Goal: Task Accomplishment & Management: Manage account settings

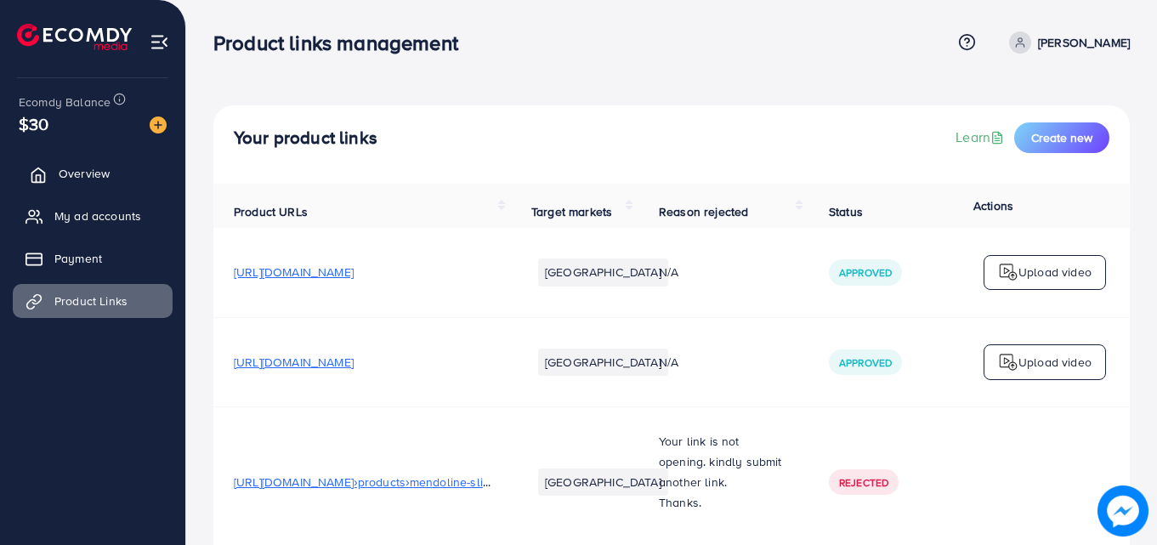
click at [94, 165] on span "Overview" at bounding box center [84, 173] width 51 height 17
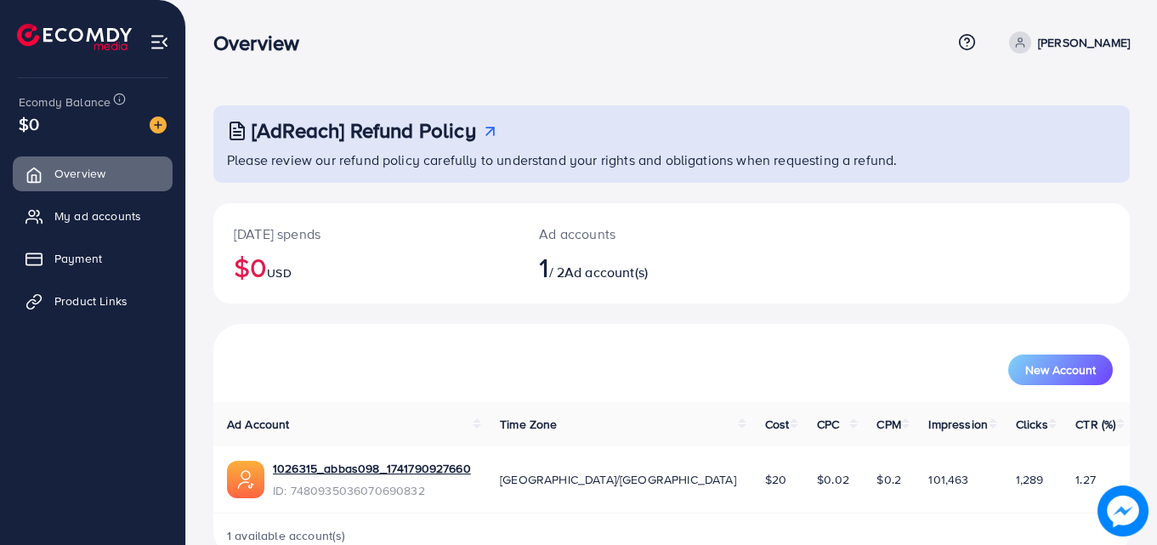
scroll to position [40, 0]
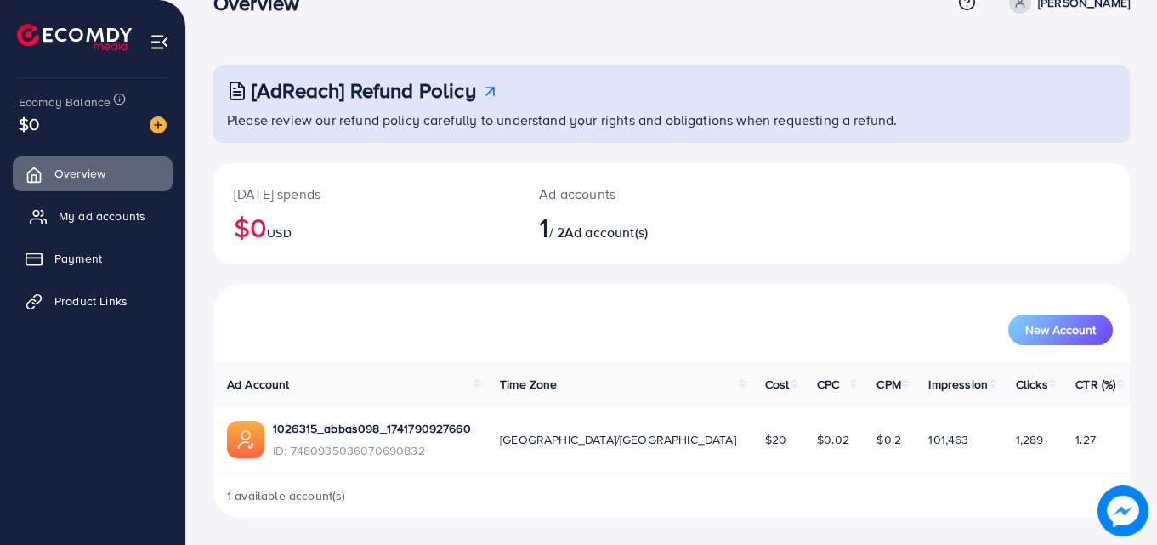
click at [110, 218] on span "My ad accounts" at bounding box center [102, 215] width 87 height 17
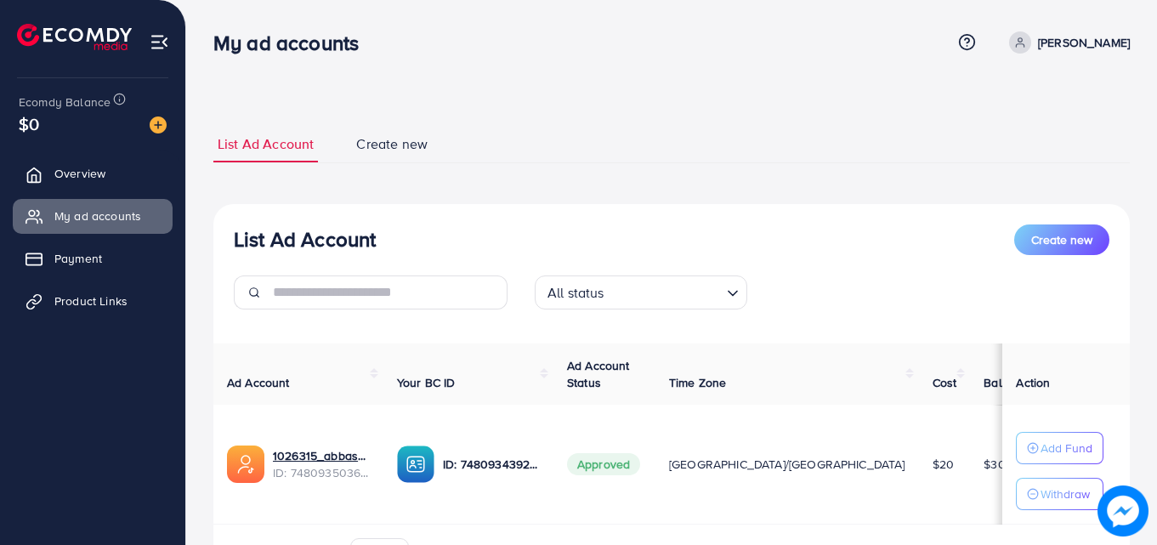
scroll to position [102, 0]
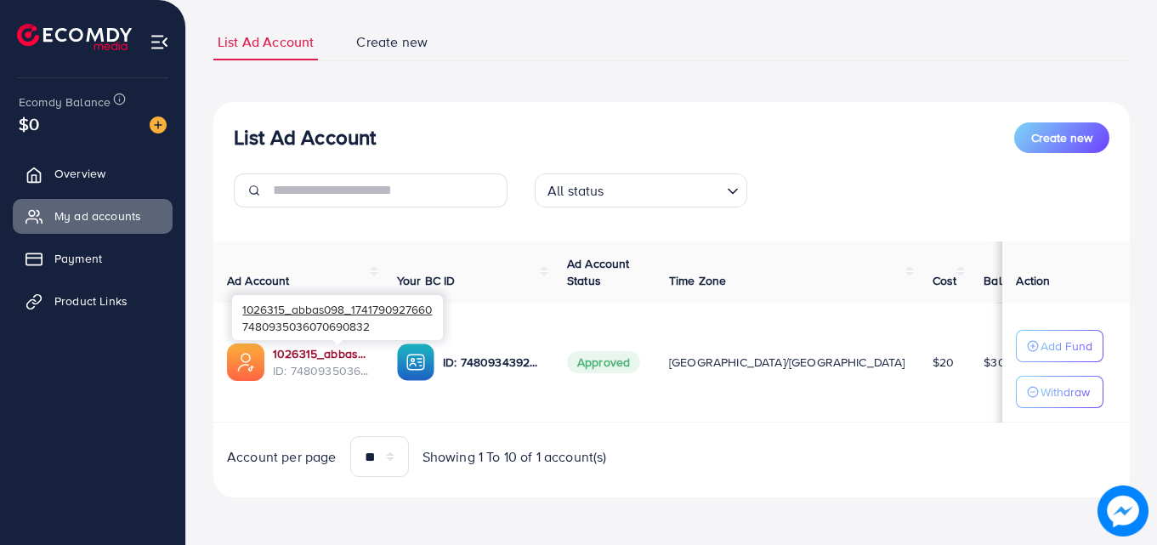
click at [305, 349] on link "1026315_abbas098_1741790927660" at bounding box center [321, 353] width 97 height 17
